Goal: Information Seeking & Learning: Learn about a topic

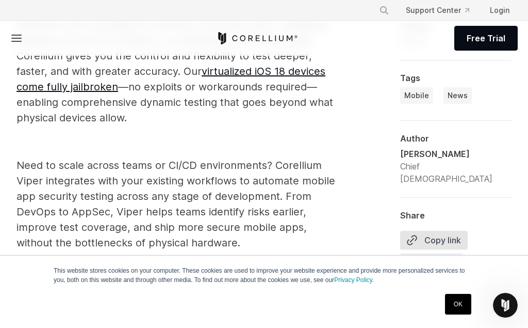
scroll to position [2000, 0]
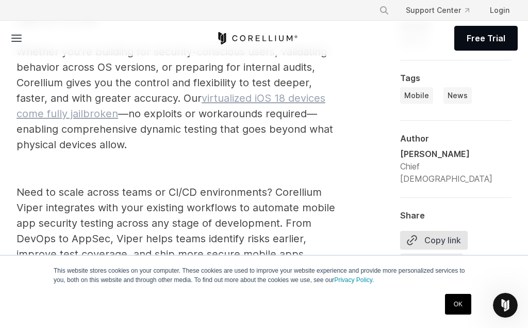
click at [80, 111] on link "virtualized iOS 18 devices come fully jailbroken" at bounding box center [171, 106] width 309 height 28
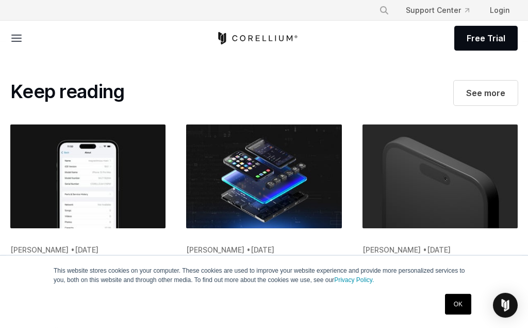
scroll to position [4104, 0]
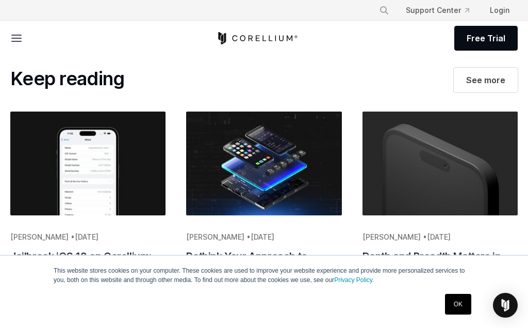
click at [88, 248] on h2 "Jailbreak iOS 18 on Corellium: What Testers Need to Know" at bounding box center [87, 263] width 155 height 31
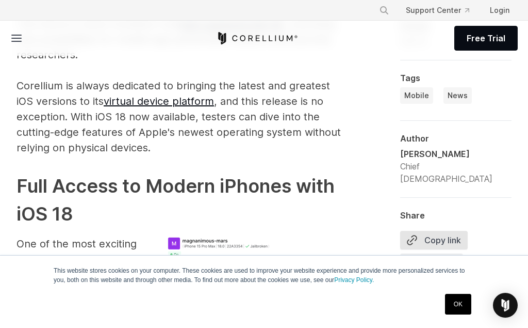
scroll to position [631, 0]
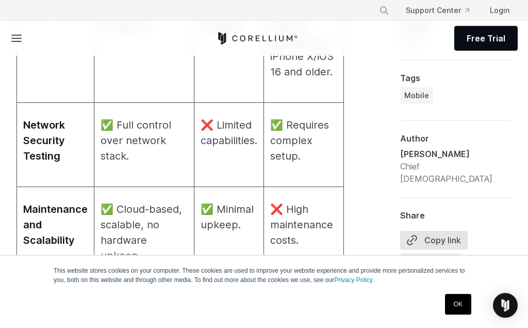
scroll to position [1789, 0]
